Goal: Transaction & Acquisition: Book appointment/travel/reservation

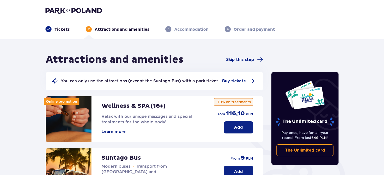
click at [71, 7] on img at bounding box center [74, 10] width 57 height 7
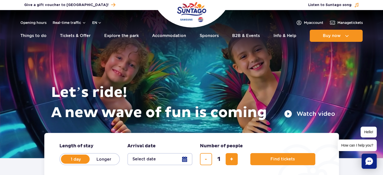
click at [371, 167] on rect "Chat" at bounding box center [368, 160] width 15 height 15
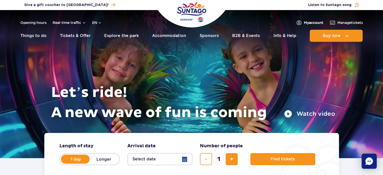
click at [315, 24] on span "My account" at bounding box center [313, 22] width 19 height 5
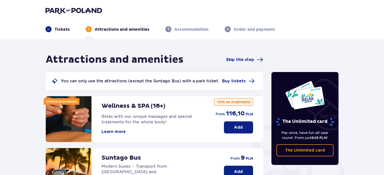
click at [97, 12] on img at bounding box center [74, 10] width 57 height 7
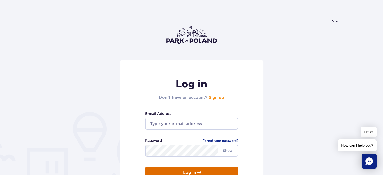
type input "camilarodrigueslempek@gmail.com"
click at [183, 173] on p "Log in" at bounding box center [189, 172] width 13 height 5
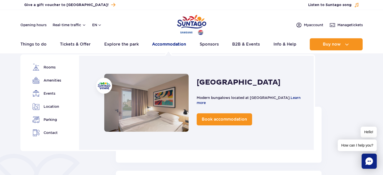
click at [172, 39] on link "Accommodation" at bounding box center [169, 44] width 34 height 12
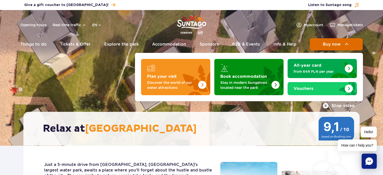
click at [337, 45] on span "Buy now" at bounding box center [332, 44] width 18 height 5
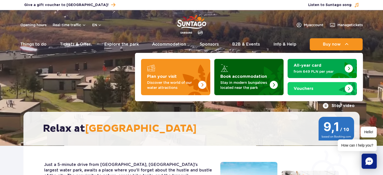
click at [256, 87] on p "Stay in modern bungalows located near the park" at bounding box center [244, 85] width 49 height 10
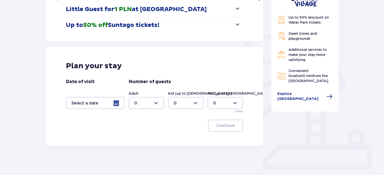
scroll to position [99, 0]
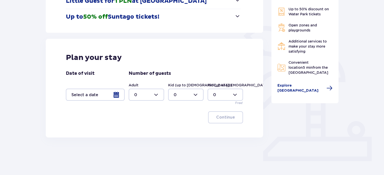
click at [116, 92] on div at bounding box center [95, 95] width 59 height 12
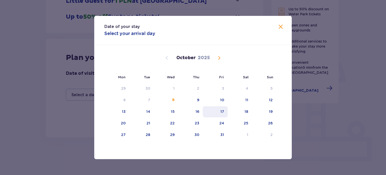
click at [223, 113] on div "17" at bounding box center [223, 111] width 4 height 5
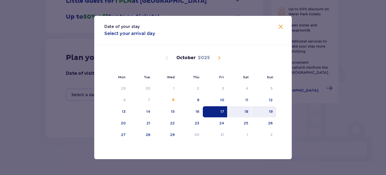
click at [272, 111] on div "19" at bounding box center [271, 111] width 4 height 5
type input "17.10.25 - 19.10.25"
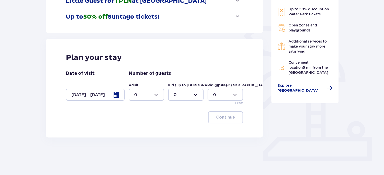
click at [156, 96] on div at bounding box center [146, 95] width 35 height 12
click at [149, 131] on div "2" at bounding box center [146, 131] width 24 height 6
type input "2"
click at [186, 99] on div at bounding box center [185, 95] width 35 height 12
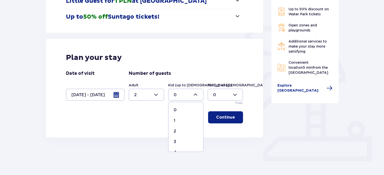
click at [182, 132] on div "2" at bounding box center [186, 131] width 24 height 6
type input "2"
click at [221, 119] on p "Continue" at bounding box center [225, 117] width 19 height 6
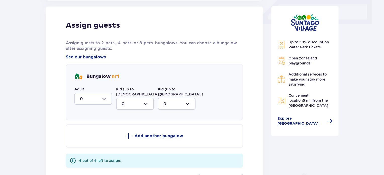
scroll to position [236, 0]
click at [96, 102] on div at bounding box center [93, 98] width 38 height 12
click at [90, 134] on div "2" at bounding box center [93, 135] width 27 height 6
type input "2"
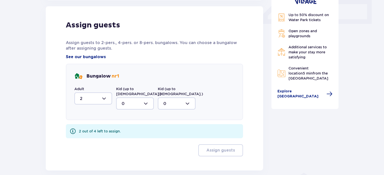
click at [145, 97] on div at bounding box center [135, 103] width 38 height 12
click at [134, 137] on div "2" at bounding box center [135, 140] width 27 height 6
type input "2"
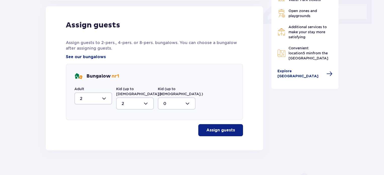
click at [225, 127] on p "Assign guests" at bounding box center [221, 130] width 29 height 6
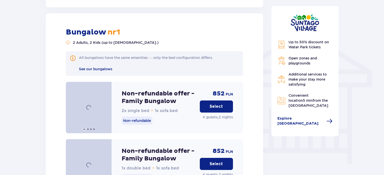
scroll to position [381, 0]
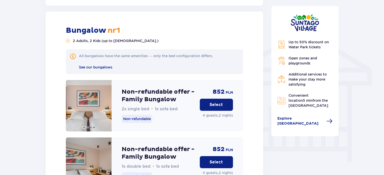
click at [214, 102] on p "Select" at bounding box center [216, 105] width 13 height 6
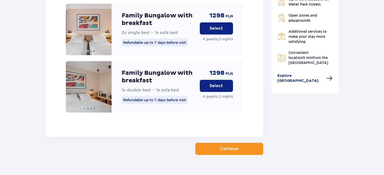
scroll to position [811, 0]
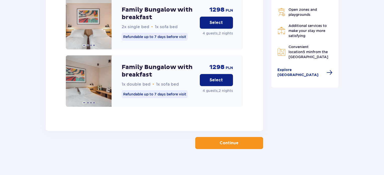
click at [243, 139] on button "Continue" at bounding box center [229, 143] width 68 height 12
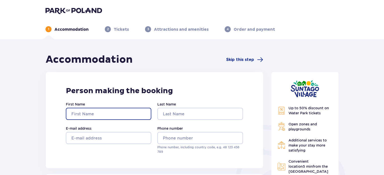
click at [103, 110] on input "First Name" at bounding box center [109, 114] width 86 height 12
type input "CAMILA"
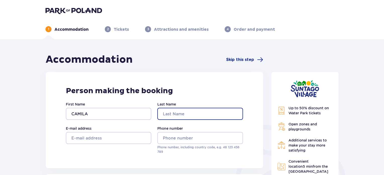
type input "Rodrigues Lempek"
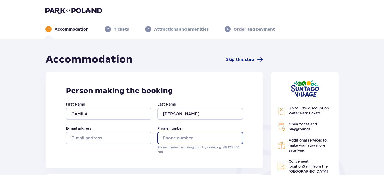
type input "51981688499"
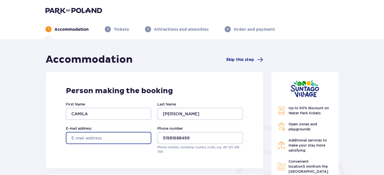
click at [127, 139] on input "E-mail address" at bounding box center [109, 138] width 86 height 12
type input "camilarodrigueslempek@gmail.com"
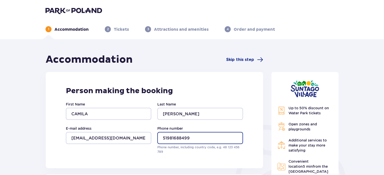
drag, startPoint x: 194, startPoint y: 134, endPoint x: 121, endPoint y: 143, distance: 74.0
click at [121, 143] on div "First Name CAMILA Last Name Rodrigues Lempek E-mail address camilarodrigueslemp…" at bounding box center [154, 128] width 177 height 52
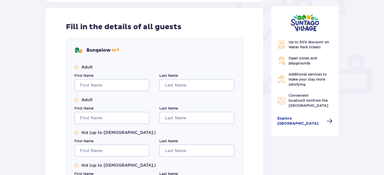
scroll to position [172, 0]
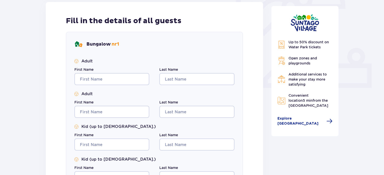
type input "732785357"
click at [126, 81] on input "First Name" at bounding box center [111, 79] width 75 height 12
type input "Marcel"
type input "Lempek"
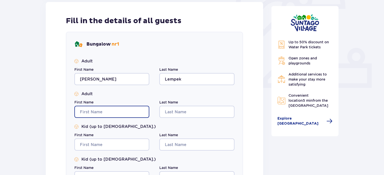
type input "Marcel"
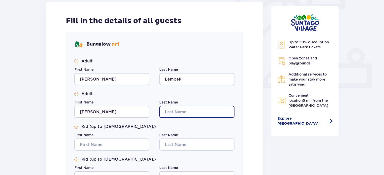
type input "Lempek"
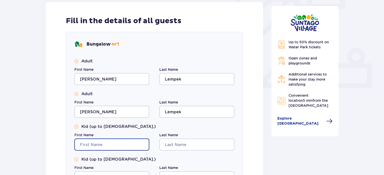
type input "Marcel"
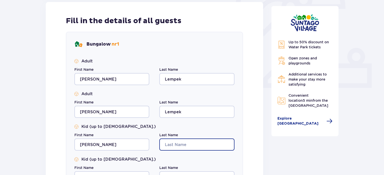
type input "Lempek"
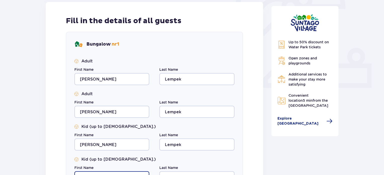
type input "Marcel"
type input "Lempek"
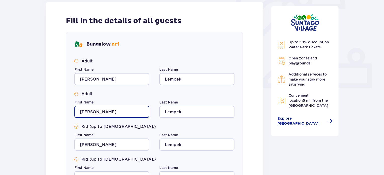
drag, startPoint x: 111, startPoint y: 116, endPoint x: 78, endPoint y: 113, distance: 32.3
click at [78, 113] on input "Marcel" at bounding box center [111, 112] width 75 height 12
type input "c"
type input "Camila"
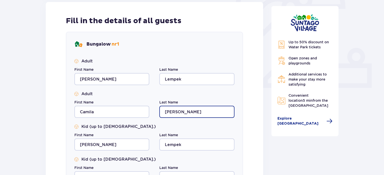
type input "Rodrigues Lempek"
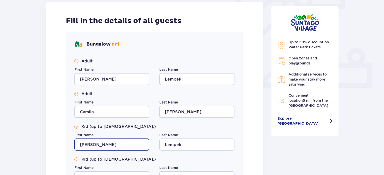
type input "Augusto"
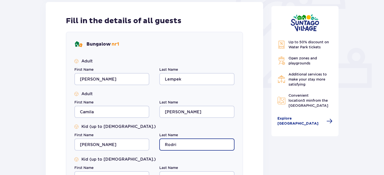
type input "Rodrigues Lempek"
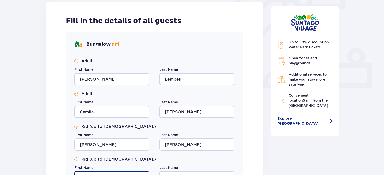
scroll to position [177, 0]
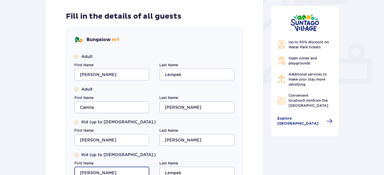
type input "Martina"
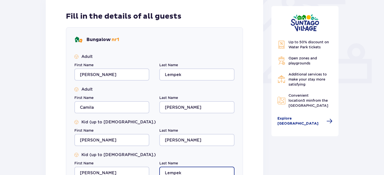
scroll to position [180, 0]
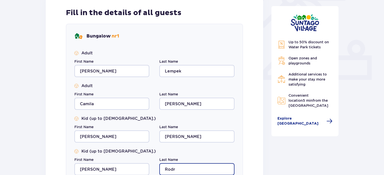
type input "Rodrigues Lempek"
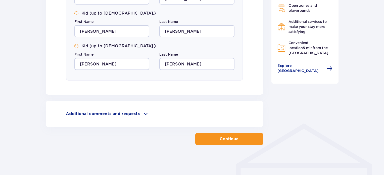
click at [136, 119] on div "Additional comments and requests Can we help you with anything else? Let us kno…" at bounding box center [155, 114] width 218 height 26
click at [133, 113] on p "Additional comments and requests" at bounding box center [103, 114] width 74 height 6
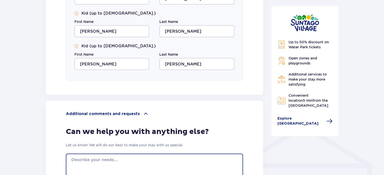
click at [133, 165] on textarea at bounding box center [154, 175] width 177 height 45
paste textarea "October 17th is my daughter's birthday, I would like something special for her"
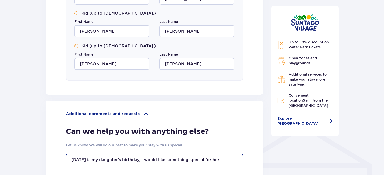
scroll to position [368, 0]
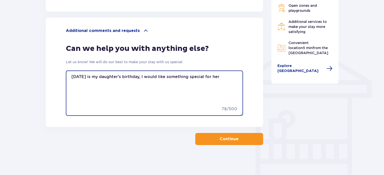
type textarea "October 17th is my daughter's birthday, I would like something special for her"
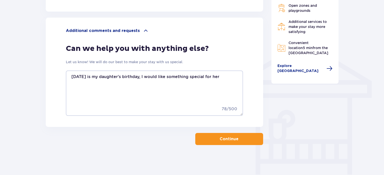
click at [238, 143] on button "Continue" at bounding box center [229, 139] width 68 height 12
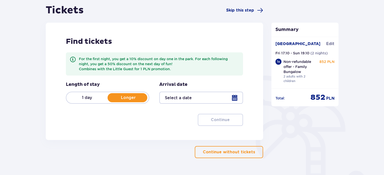
scroll to position [54, 0]
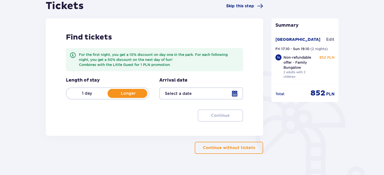
click at [216, 151] on button "Continue without tickets" at bounding box center [229, 148] width 68 height 12
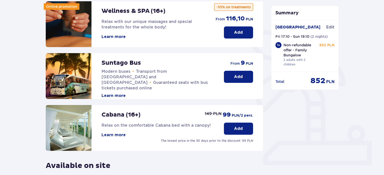
scroll to position [102, 0]
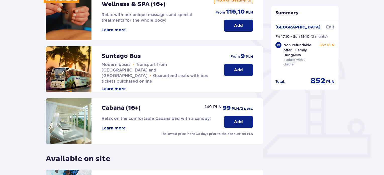
click at [253, 66] on button "Add" at bounding box center [238, 70] width 29 height 12
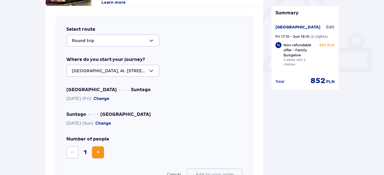
scroll to position [198, 0]
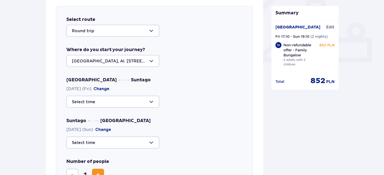
click at [136, 28] on div at bounding box center [112, 31] width 93 height 12
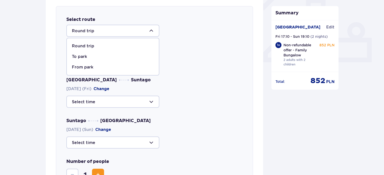
click at [103, 55] on div "To park" at bounding box center [113, 57] width 82 height 6
type input "To Suntago"
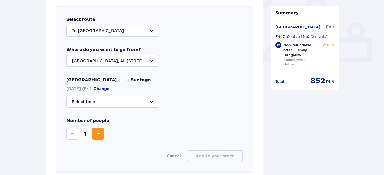
click at [140, 102] on div at bounding box center [112, 102] width 93 height 12
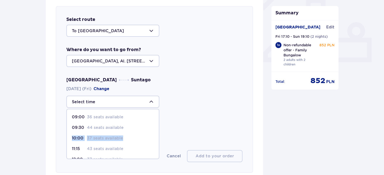
drag, startPoint x: 157, startPoint y: 127, endPoint x: 158, endPoint y: 142, distance: 14.6
click at [158, 142] on span "09:00 36 seats available 09:30 44 seats available 10:00 37 seats available 11:1…" at bounding box center [112, 134] width 93 height 50
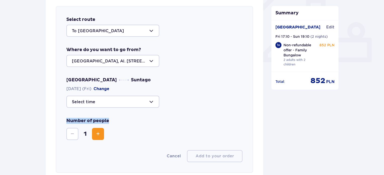
drag, startPoint x: 159, startPoint y: 130, endPoint x: 151, endPoint y: 98, distance: 33.1
click at [151, 98] on div "Select route To Suntago Where do you want to go from? Warsaw, Al. Jerozolimskie…" at bounding box center [154, 89] width 197 height 167
click at [151, 98] on div at bounding box center [112, 102] width 93 height 12
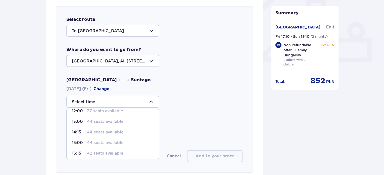
scroll to position [51, 0]
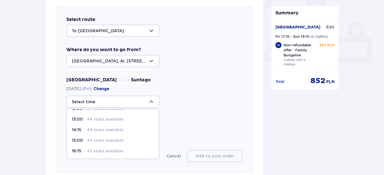
click at [116, 139] on p "44 seats available" at bounding box center [105, 141] width 37 height 6
type input "15:00"
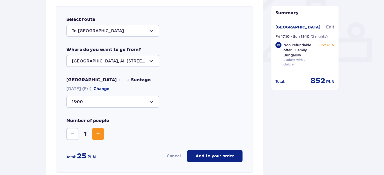
click at [101, 132] on span "Increase" at bounding box center [98, 134] width 6 height 6
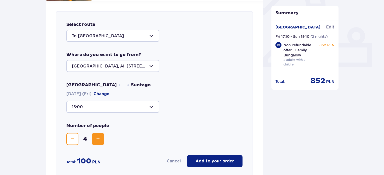
scroll to position [208, 0]
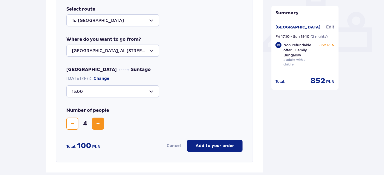
click at [150, 25] on div at bounding box center [112, 20] width 93 height 12
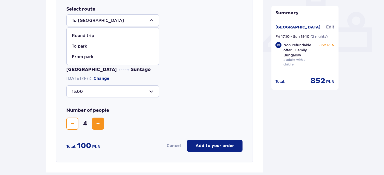
click at [113, 34] on div "Round trip" at bounding box center [113, 36] width 82 height 6
type input "Round trip"
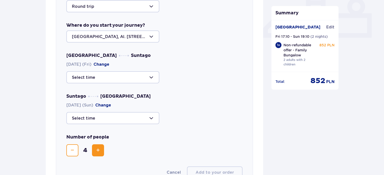
scroll to position [220, 0]
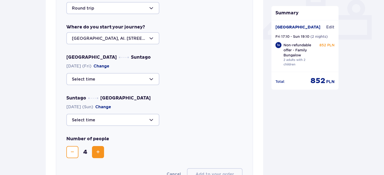
click at [147, 78] on div at bounding box center [112, 79] width 93 height 12
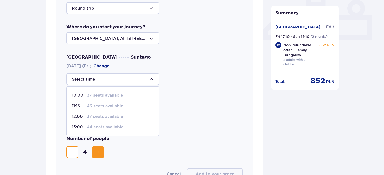
scroll to position [51, 0]
click at [100, 118] on p "44 seats available" at bounding box center [105, 118] width 37 height 6
type input "15:00"
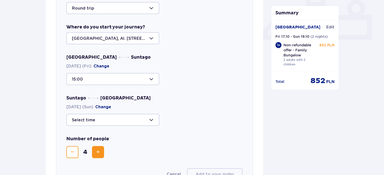
click at [133, 119] on div at bounding box center [112, 120] width 93 height 12
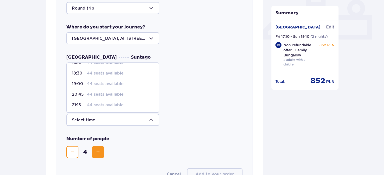
scroll to position [0, 0]
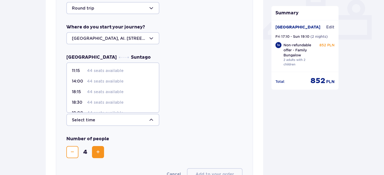
click at [106, 70] on p "44 seats available" at bounding box center [105, 71] width 37 height 6
type input "11:15"
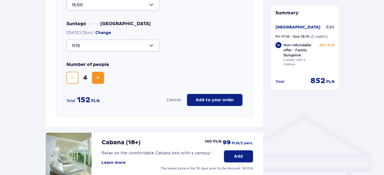
scroll to position [255, 0]
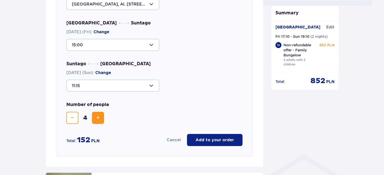
click at [139, 44] on div at bounding box center [112, 45] width 93 height 12
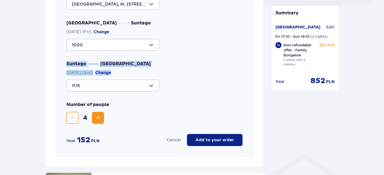
drag, startPoint x: 159, startPoint y: 72, endPoint x: 149, endPoint y: 46, distance: 28.8
click at [149, 46] on div "Warsaw Suntago 17.10.2025 (Fri) Change 15:00 Suntago Warsaw 19.10.2025 (Sun) Ch…" at bounding box center [154, 55] width 176 height 71
click at [149, 46] on div at bounding box center [112, 45] width 93 height 12
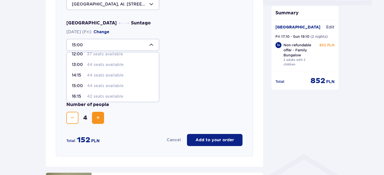
scroll to position [51, 0]
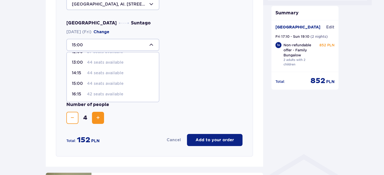
click at [97, 91] on p "42 seats available" at bounding box center [105, 94] width 36 height 6
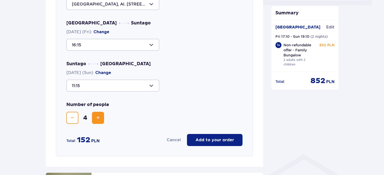
click at [135, 47] on div at bounding box center [112, 45] width 93 height 12
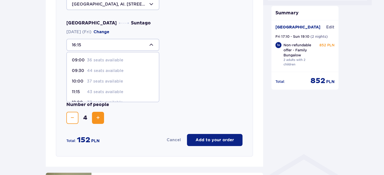
click at [110, 57] on p "36 seats available" at bounding box center [105, 60] width 36 height 6
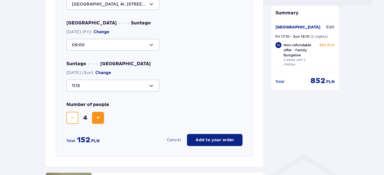
click at [126, 42] on div at bounding box center [112, 45] width 93 height 12
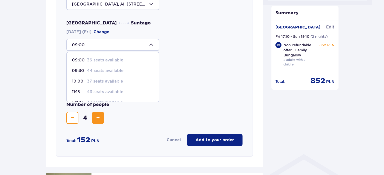
click at [132, 78] on div "10:00 37 seats available" at bounding box center [113, 81] width 82 height 6
type input "10:00"
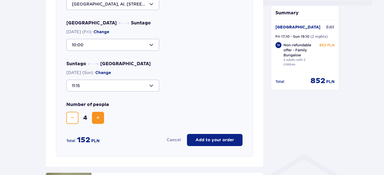
click at [126, 48] on div at bounding box center [112, 45] width 93 height 12
click at [156, 29] on div "Warsaw Suntago 17.10.2025 (Fri) Change 10:00" at bounding box center [154, 35] width 176 height 31
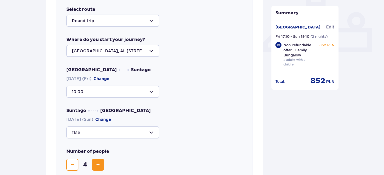
scroll to position [206, 0]
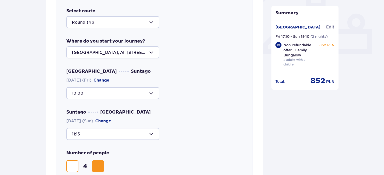
click at [138, 23] on div at bounding box center [112, 22] width 93 height 12
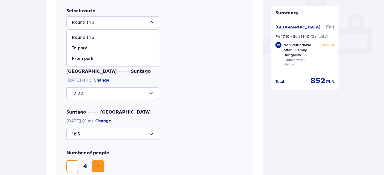
click at [98, 58] on div "From park" at bounding box center [113, 59] width 82 height 6
type input "From Suntago"
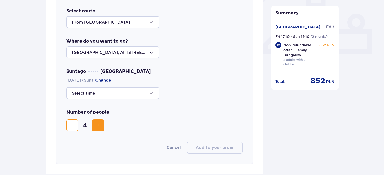
click at [106, 95] on div at bounding box center [112, 93] width 93 height 12
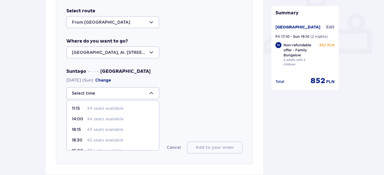
click at [121, 107] on p "44 seats available" at bounding box center [105, 109] width 37 height 6
type input "11:15"
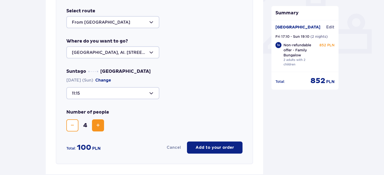
click at [145, 26] on div at bounding box center [112, 22] width 93 height 12
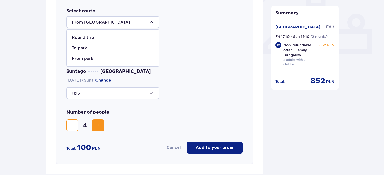
click at [119, 41] on span "Round trip" at bounding box center [113, 37] width 92 height 11
type input "Round trip"
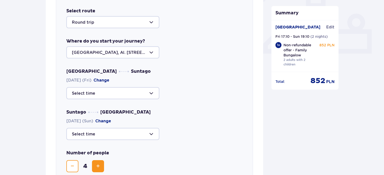
click at [114, 91] on div at bounding box center [112, 93] width 93 height 12
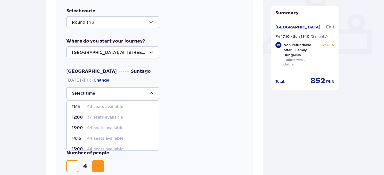
scroll to position [34, 0]
click at [109, 139] on p "44 seats available" at bounding box center [105, 138] width 37 height 6
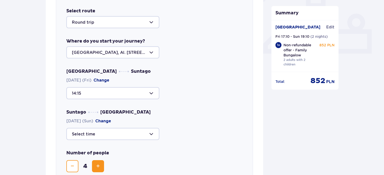
click at [130, 92] on div at bounding box center [112, 93] width 93 height 12
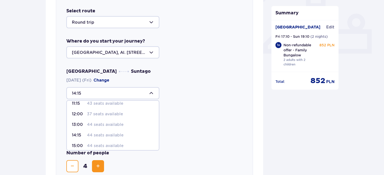
scroll to position [37, 0]
click at [111, 146] on p "44 seats available" at bounding box center [105, 145] width 37 height 6
type input "15:00"
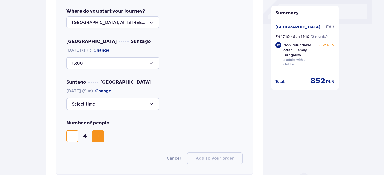
scroll to position [235, 0]
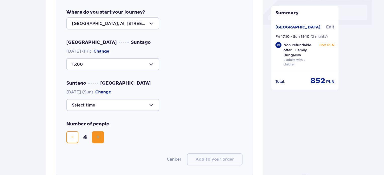
click at [130, 110] on div at bounding box center [112, 105] width 93 height 12
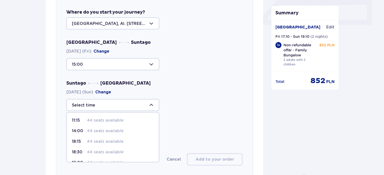
click at [112, 121] on p "44 seats available" at bounding box center [105, 120] width 37 height 6
type input "11:15"
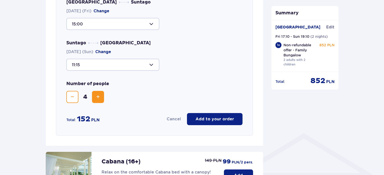
scroll to position [278, 0]
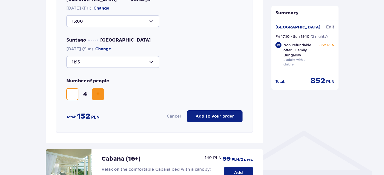
click at [218, 117] on p "Add to your order" at bounding box center [215, 116] width 38 height 6
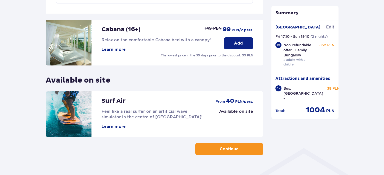
scroll to position [270, 0]
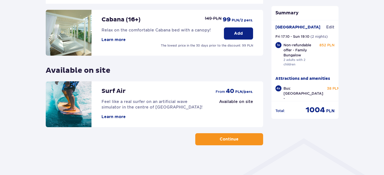
click at [232, 144] on button "Continue" at bounding box center [229, 139] width 68 height 12
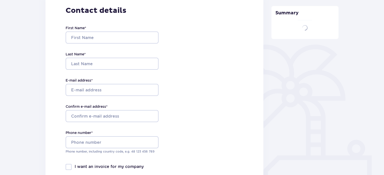
type input "Camila"
type input "Lempek"
type input "camilarodrigueslempek@gmail.com"
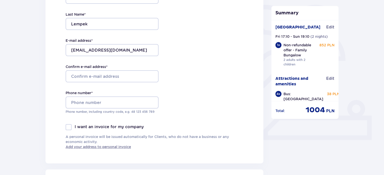
scroll to position [121, 0]
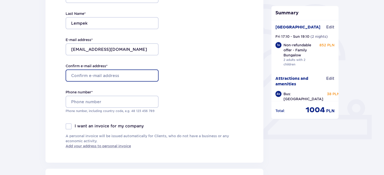
click at [107, 79] on input "Confirm e-mail address *" at bounding box center [112, 75] width 93 height 12
type input "camilarodrigueslempek@gmail.com"
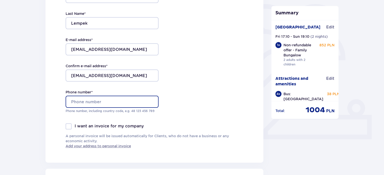
click at [97, 103] on input "Phone number *" at bounding box center [112, 102] width 93 height 12
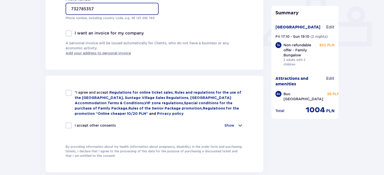
scroll to position [215, 0]
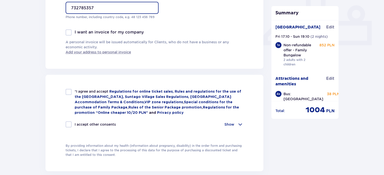
type input "732785357"
click at [69, 95] on div "*I agree and accept Regulations for online ticket sales, Rules and regulations …" at bounding box center [155, 102] width 178 height 26
checkbox input "true"
click at [66, 123] on div at bounding box center [69, 124] width 6 height 6
checkbox input "true"
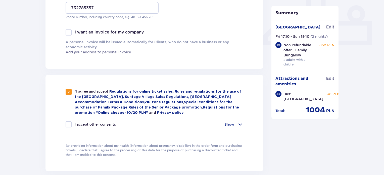
checkbox input "true"
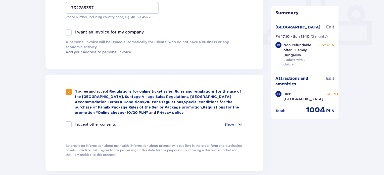
checkbox input "true"
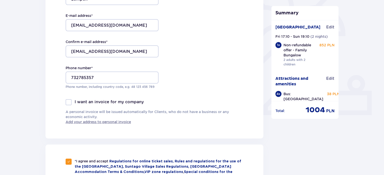
scroll to position [149, 0]
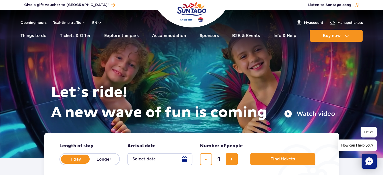
click at [361, 150] on span "How can I help you?" at bounding box center [356, 145] width 39 height 12
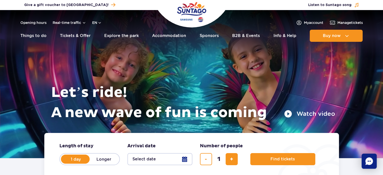
click at [365, 161] on icon "Chat" at bounding box center [369, 161] width 8 height 8
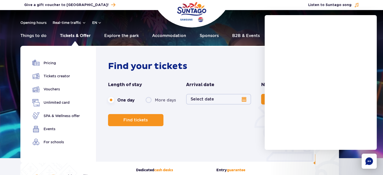
click at [75, 37] on link "Tickets & Offer" at bounding box center [75, 36] width 31 height 12
